Goal: Check status: Check status

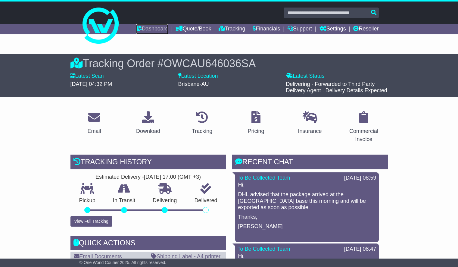
click at [146, 28] on link "Dashboard" at bounding box center [152, 29] width 32 height 10
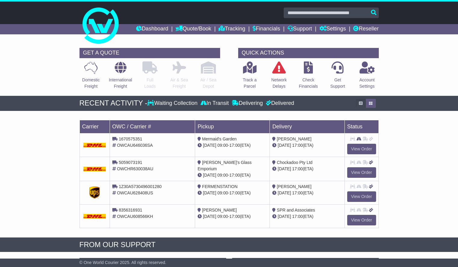
click at [319, 14] on input "text" at bounding box center [331, 13] width 95 height 11
paste input "*****"
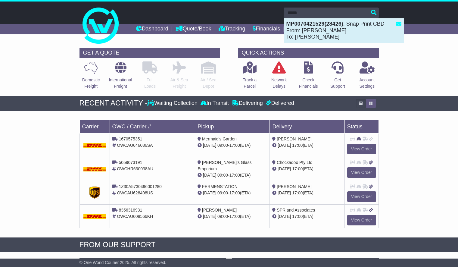
click at [319, 29] on div "MP0070421529(28426) : Snap Print CBD From: Chad Zuideveld To: Sue Baker" at bounding box center [344, 30] width 120 height 24
type input "**********"
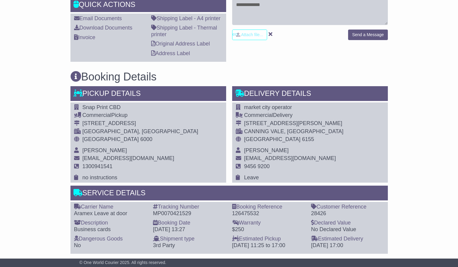
scroll to position [261, 0]
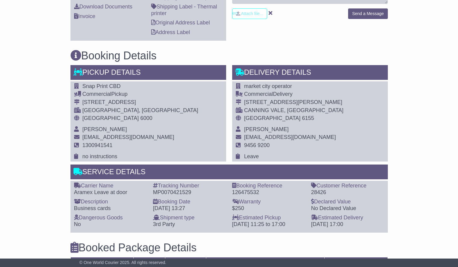
drag, startPoint x: 460, startPoint y: 54, endPoint x: 460, endPoint y: 150, distance: 96.7
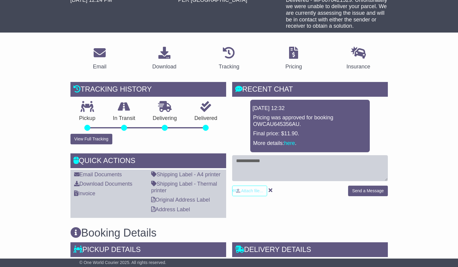
scroll to position [88, 0]
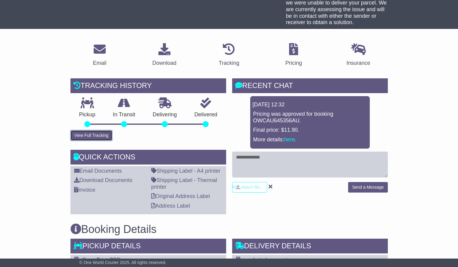
click at [100, 135] on button "View Full Tracking" at bounding box center [91, 135] width 42 height 11
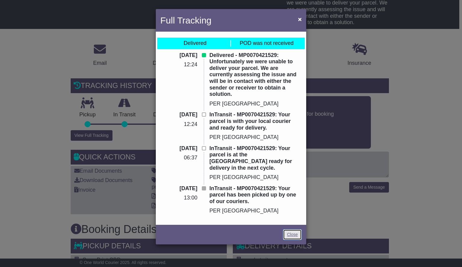
click at [296, 229] on link "Close" at bounding box center [292, 234] width 19 height 11
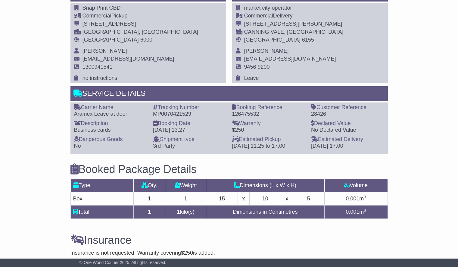
scroll to position [454, 0]
